Goal: Information Seeking & Learning: Compare options

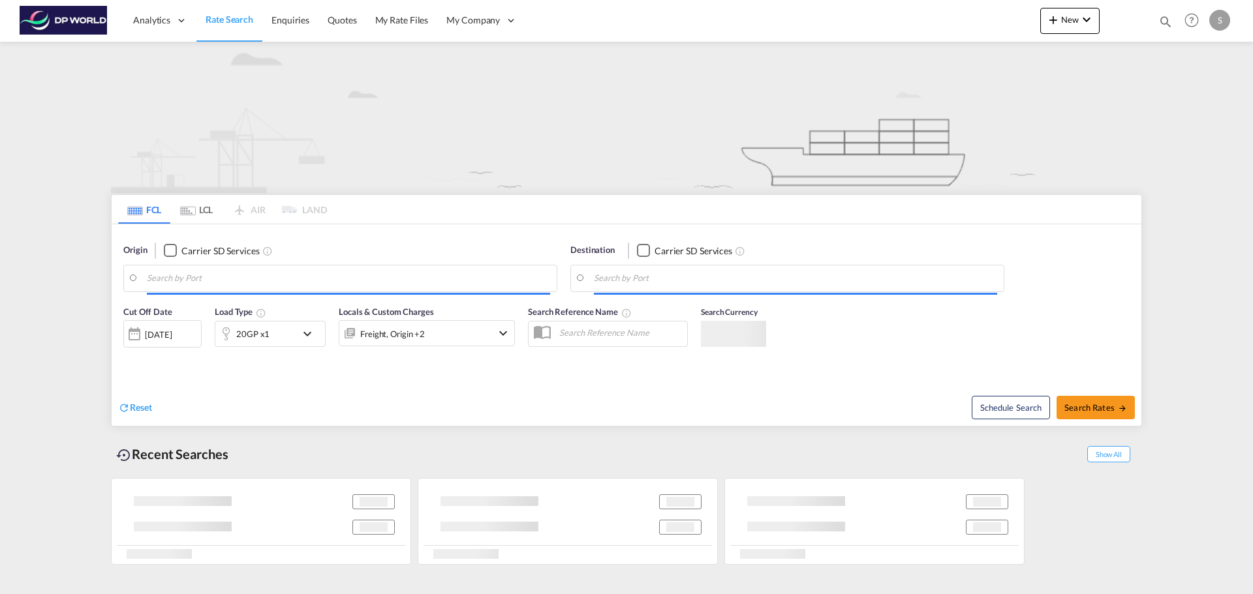
type input "Haiphong, VNHPH"
type input "[GEOGRAPHIC_DATA], [GEOGRAPHIC_DATA], USCHI"
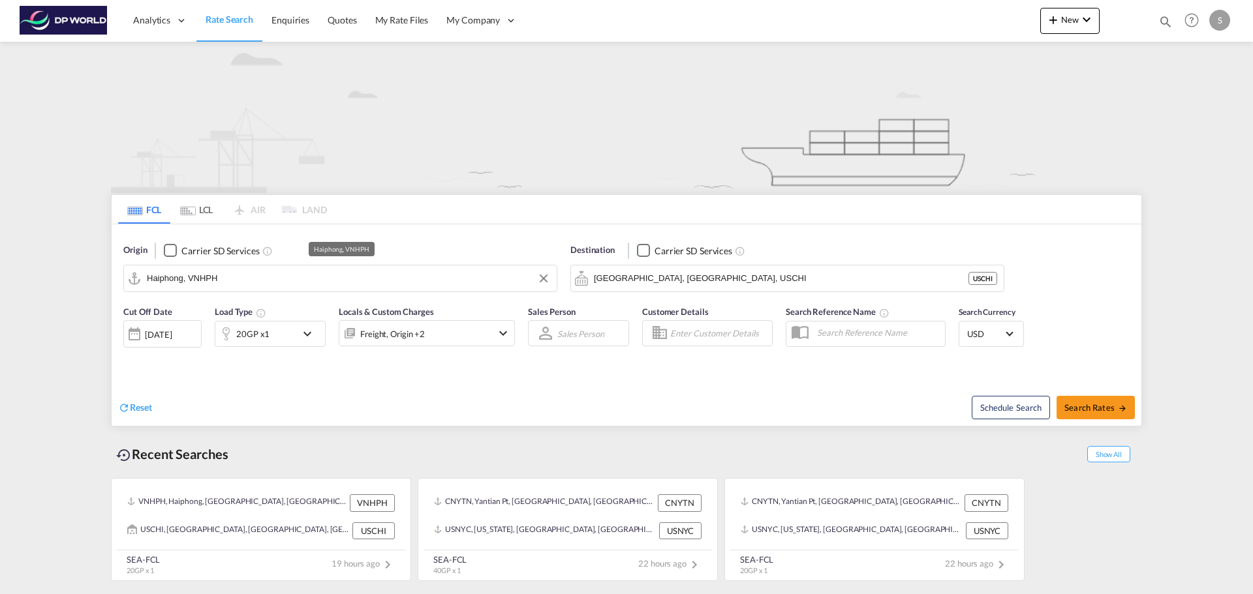
click at [257, 280] on input "Haiphong, VNHPH" at bounding box center [348, 279] width 403 height 20
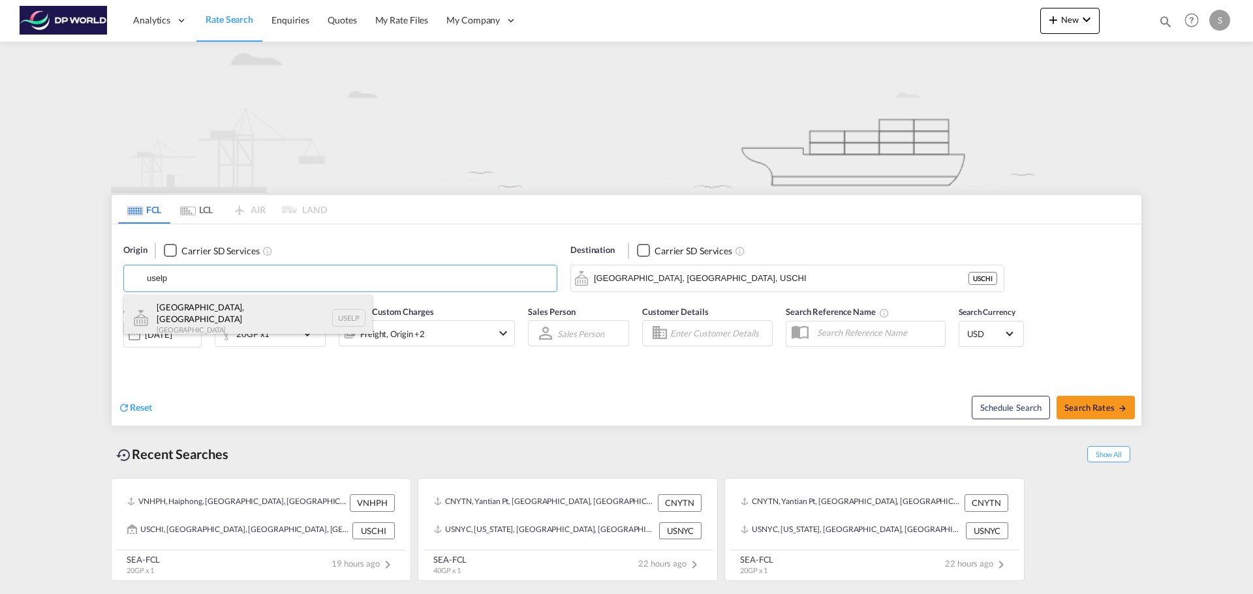
click at [192, 322] on div "[GEOGRAPHIC_DATA], [GEOGRAPHIC_DATA] [GEOGRAPHIC_DATA] USELP" at bounding box center [248, 318] width 248 height 47
type input "[GEOGRAPHIC_DATA], [GEOGRAPHIC_DATA], USELP"
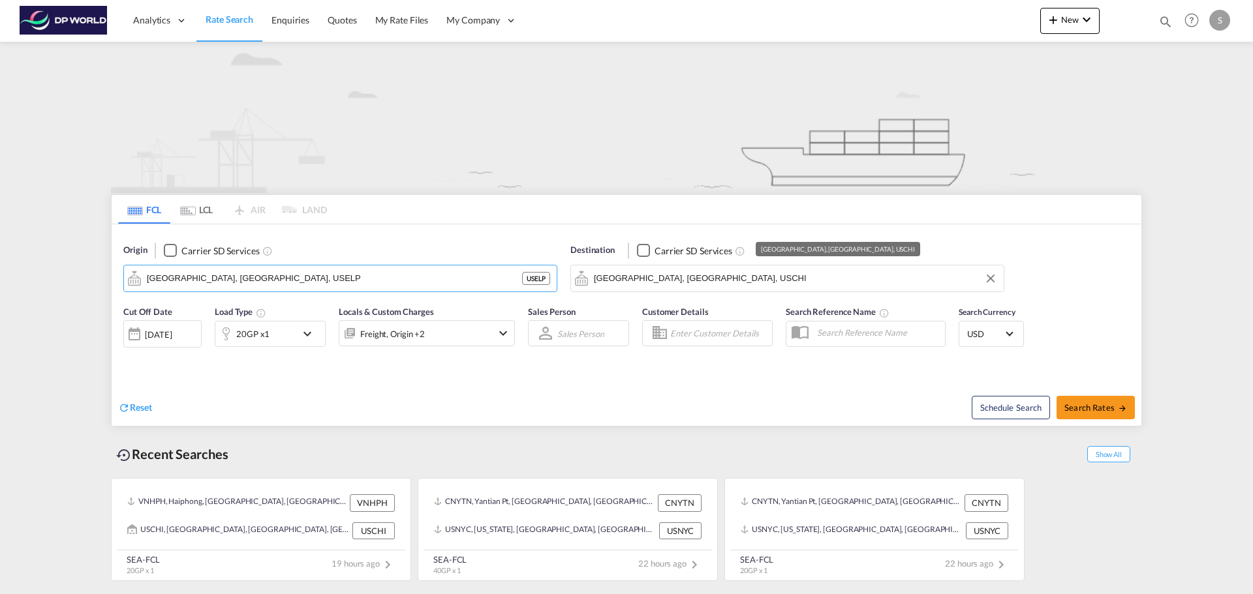
click at [675, 281] on input "[GEOGRAPHIC_DATA], [GEOGRAPHIC_DATA], USCHI" at bounding box center [795, 279] width 403 height 20
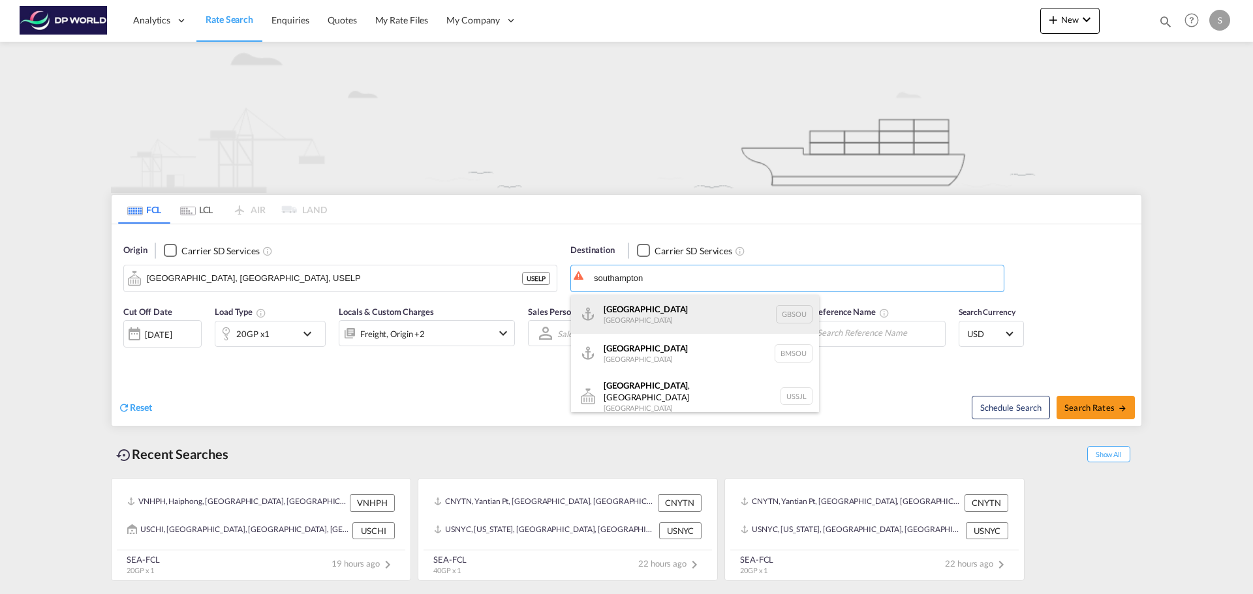
click at [681, 312] on div "[GEOGRAPHIC_DATA] [GEOGRAPHIC_DATA] GBSOU" at bounding box center [695, 314] width 248 height 39
type input "[GEOGRAPHIC_DATA], GBSOU"
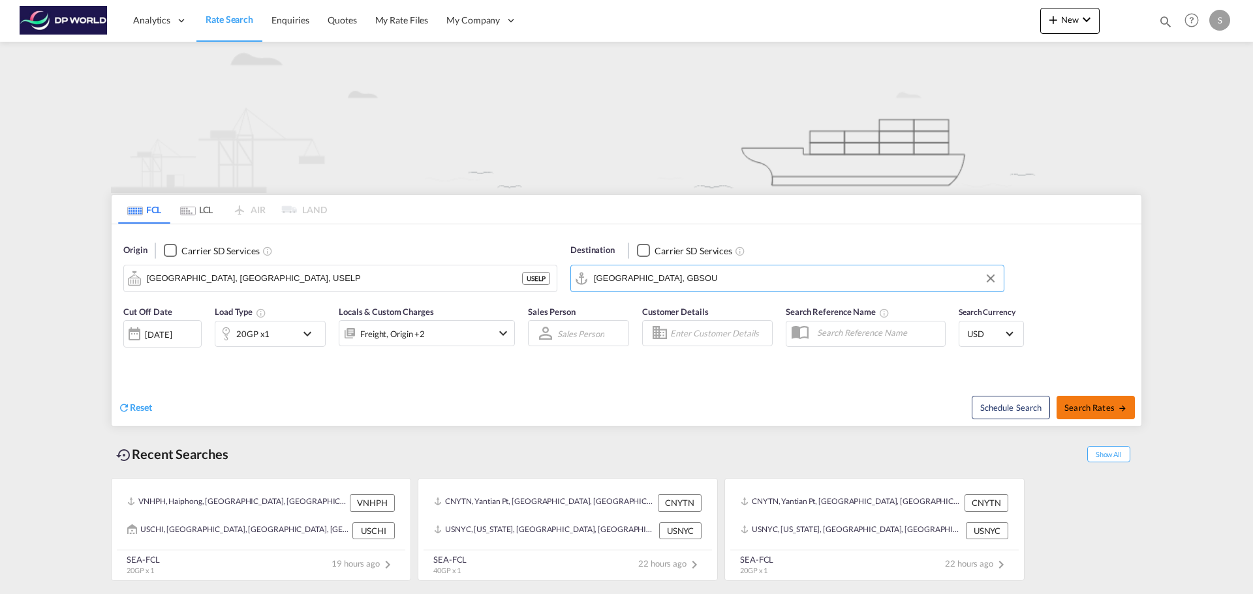
click at [1084, 414] on button "Search Rates" at bounding box center [1095, 407] width 78 height 23
type input "USELP to GBSOU / [DATE]"
